Goal: Task Accomplishment & Management: Manage account settings

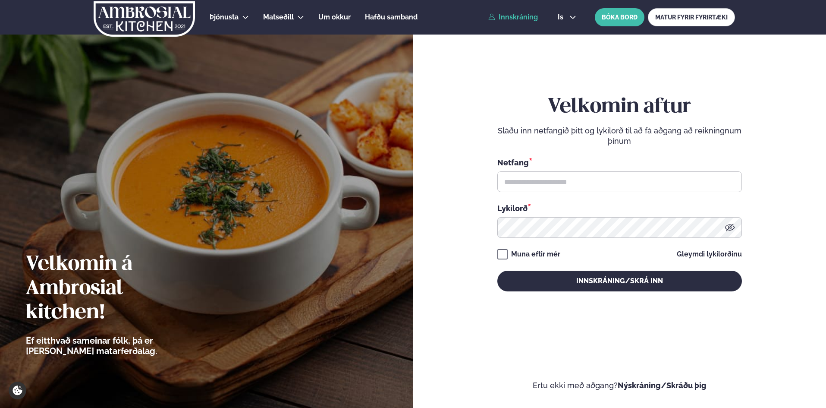
click at [496, 184] on form "Velkomin aftur Sláðu inn netfangið þitt og lykilorð til að fá aðgang að reiknin…" at bounding box center [619, 201] width 361 height 377
click at [515, 184] on input "text" at bounding box center [619, 181] width 245 height 21
type input "**********"
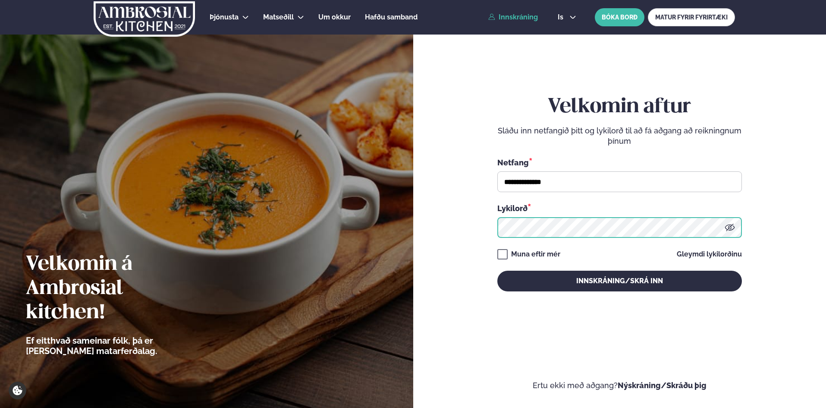
click at [497, 270] on button "Innskráning/Skrá inn" at bounding box center [619, 280] width 245 height 21
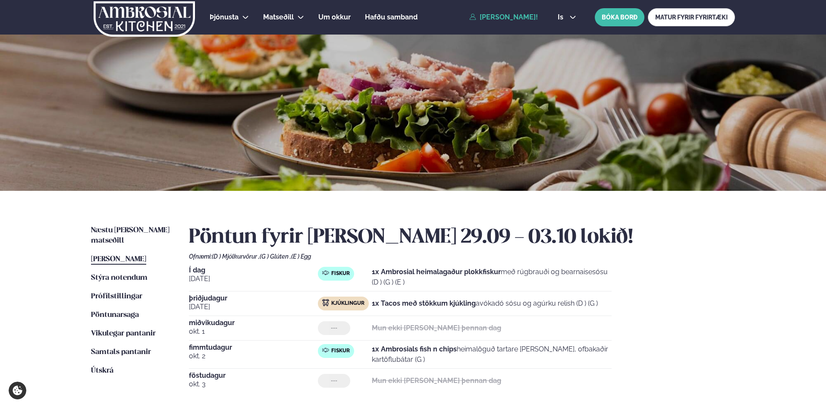
click at [121, 255] on span "[PERSON_NAME]" at bounding box center [118, 258] width 55 height 7
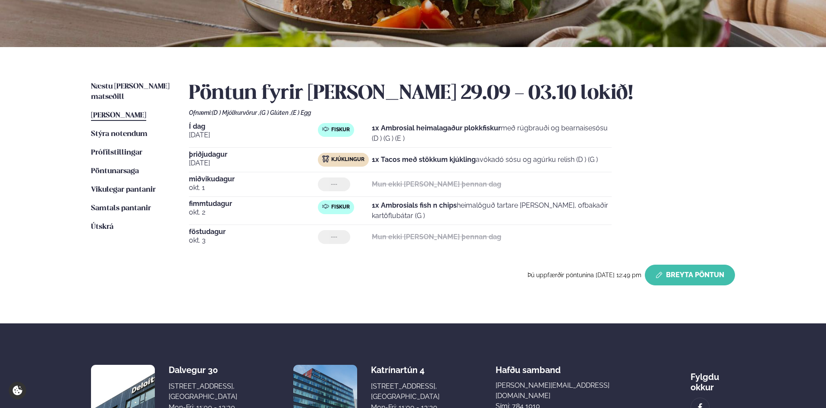
click at [685, 279] on button "Breyta Pöntun" at bounding box center [690, 274] width 90 height 21
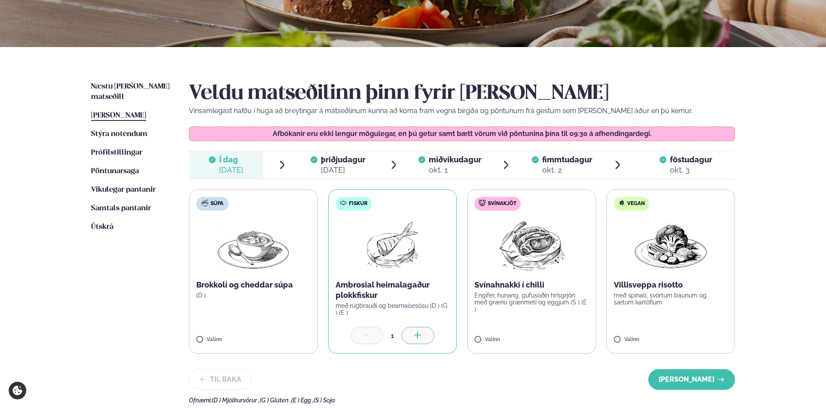
drag, startPoint x: 338, startPoint y: 164, endPoint x: 351, endPoint y: 173, distance: 15.0
click at [339, 164] on div "þriðjudagur þri." at bounding box center [343, 159] width 44 height 10
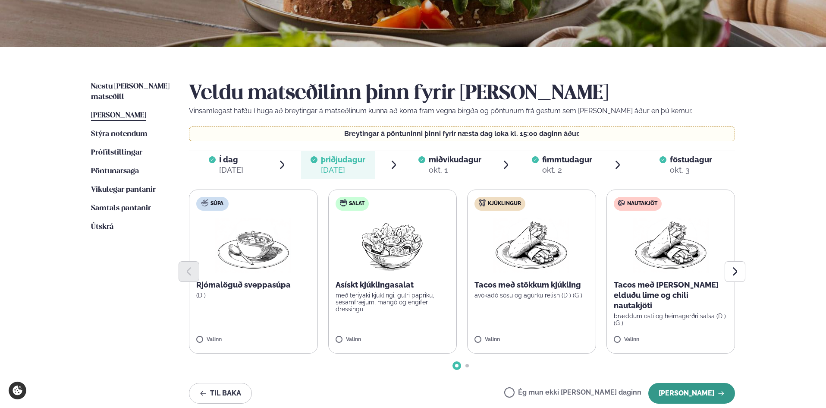
click at [709, 393] on button "[PERSON_NAME]" at bounding box center [691, 393] width 87 height 21
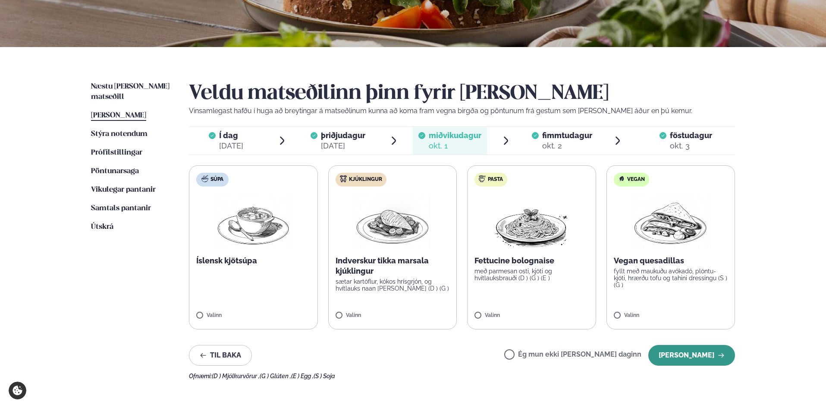
click at [693, 354] on button "[PERSON_NAME]" at bounding box center [691, 355] width 87 height 21
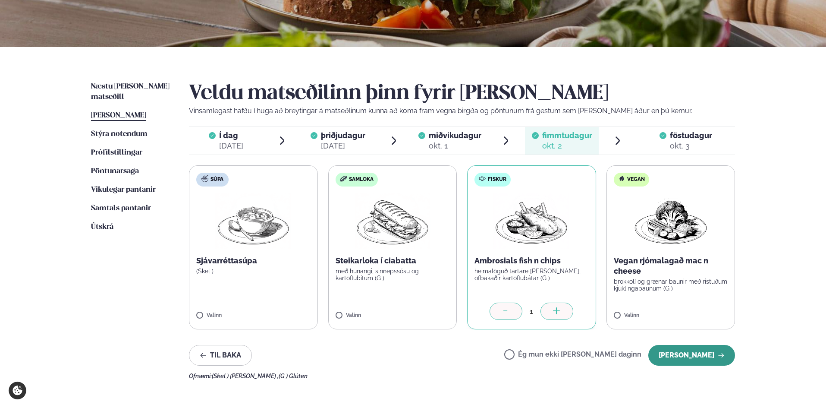
click at [693, 353] on button "[PERSON_NAME]" at bounding box center [691, 355] width 87 height 21
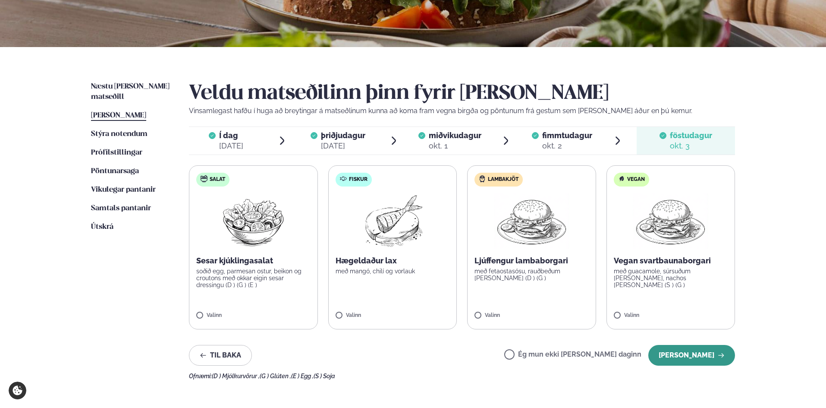
click at [706, 357] on button "[PERSON_NAME]" at bounding box center [691, 355] width 87 height 21
